Goal: Task Accomplishment & Management: Manage account settings

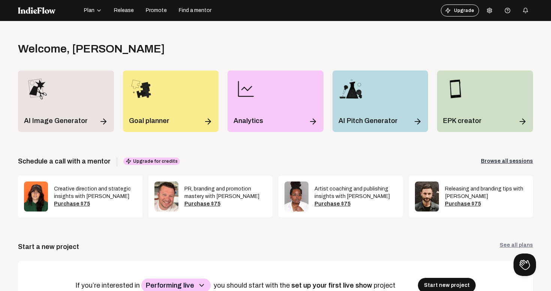
click at [489, 9] on icon at bounding box center [490, 10] width 6 height 6
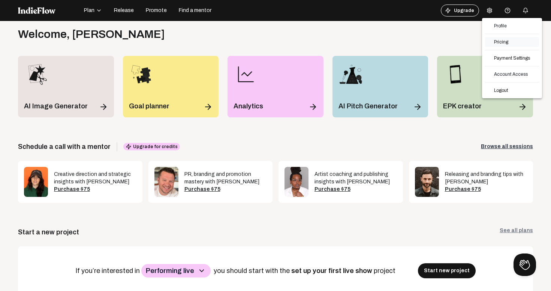
click at [495, 39] on link "Pricing" at bounding box center [512, 42] width 54 height 10
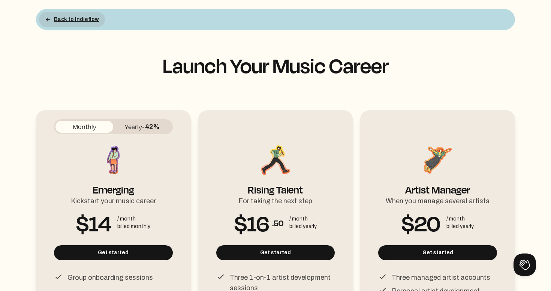
click at [72, 19] on button "Back to Indieflow" at bounding box center [72, 19] width 66 height 15
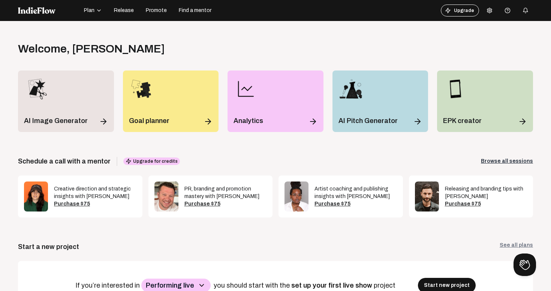
click at [492, 11] on icon at bounding box center [490, 10] width 6 height 6
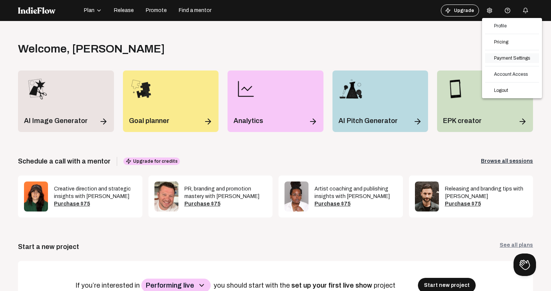
click at [502, 60] on link "Payment Settings" at bounding box center [512, 58] width 54 height 10
